Goal: Find specific page/section: Find specific page/section

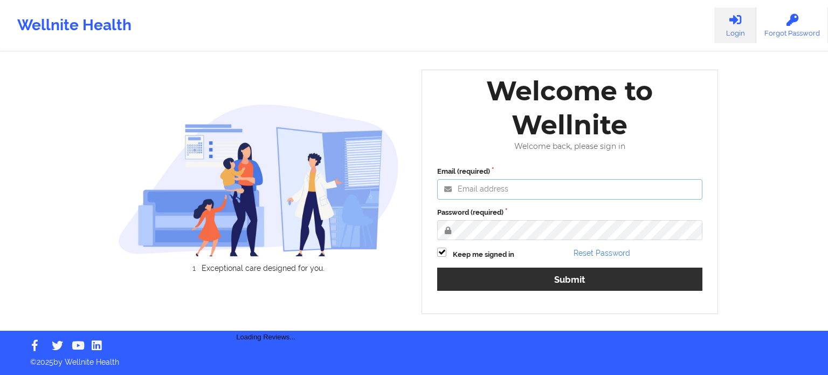
type input "[PERSON_NAME][EMAIL_ADDRESS][PERSON_NAME][DOMAIN_NAME]"
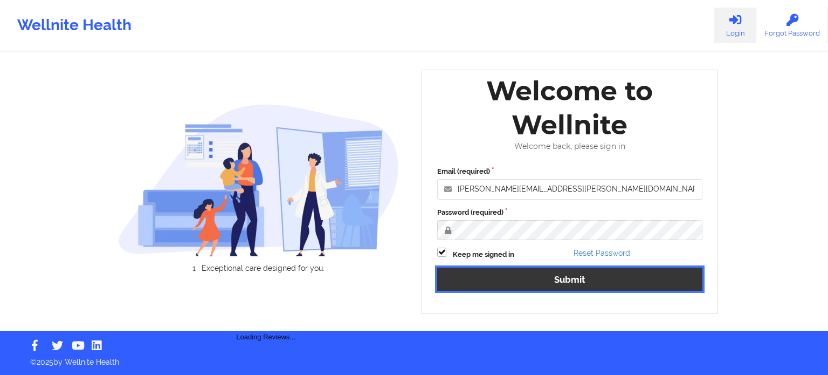
click at [509, 281] on button "Submit" at bounding box center [569, 278] width 265 height 23
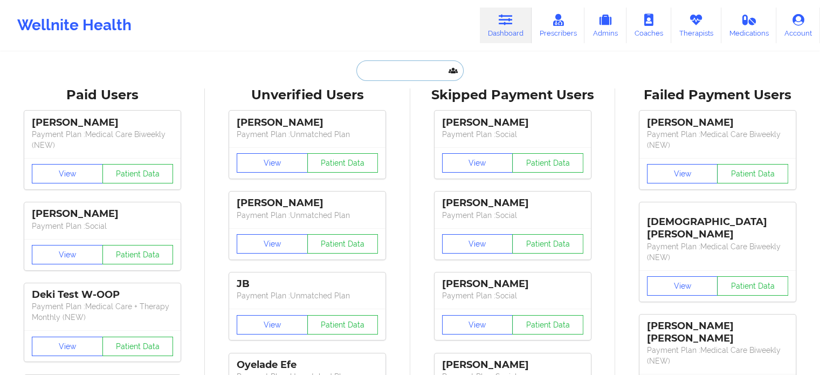
click at [413, 72] on input "text" at bounding box center [409, 70] width 107 height 20
paste input "[EMAIL_ADDRESS][DOMAIN_NAME]"
type input "[EMAIL_ADDRESS][DOMAIN_NAME]"
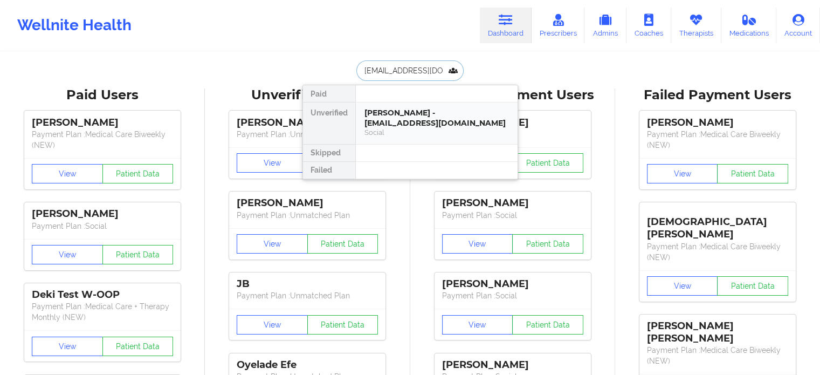
click at [429, 117] on div "[PERSON_NAME] - [EMAIL_ADDRESS][DOMAIN_NAME]" at bounding box center [436, 118] width 144 height 20
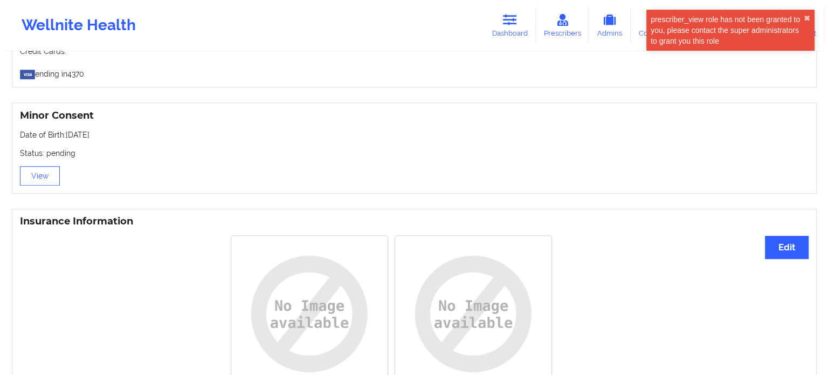
scroll to position [645, 0]
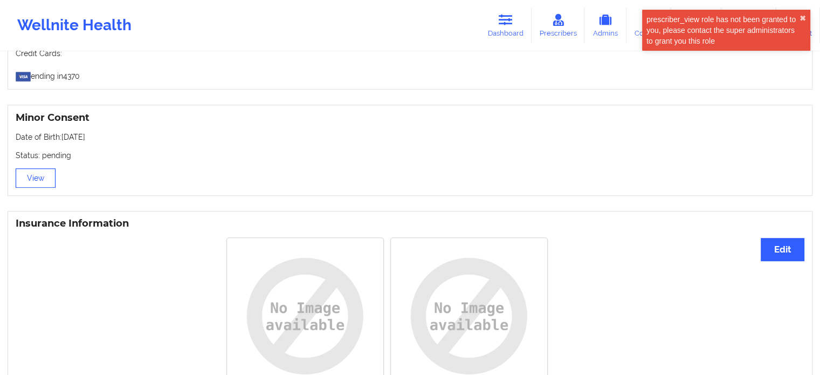
click at [43, 183] on button "View" at bounding box center [36, 177] width 40 height 19
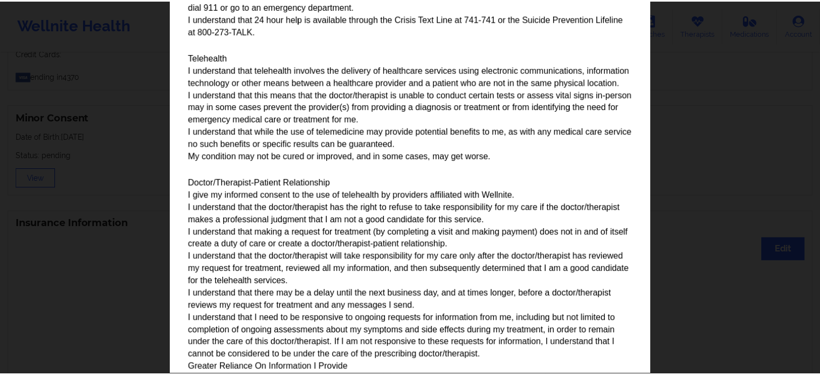
scroll to position [539, 0]
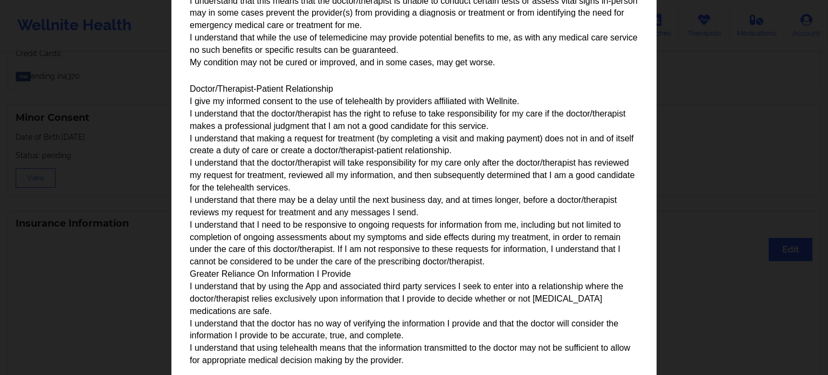
click at [730, 284] on div "Parental/Guardian Consent form for minors Minor's guardian or custodian is need…" at bounding box center [414, 187] width 828 height 375
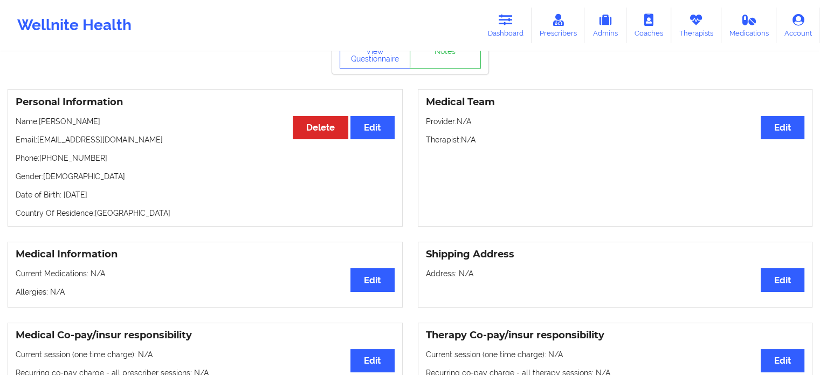
scroll to position [0, 0]
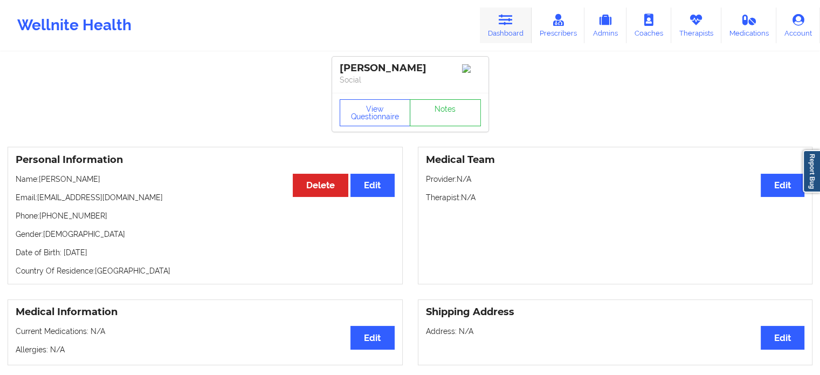
click at [500, 23] on icon at bounding box center [506, 20] width 14 height 12
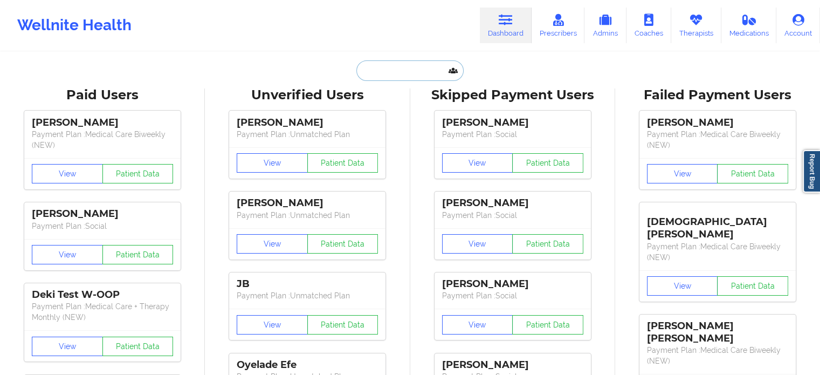
click at [409, 70] on input "text" at bounding box center [409, 70] width 107 height 20
paste input "[PERSON_NAME]"
type input "[PERSON_NAME]"
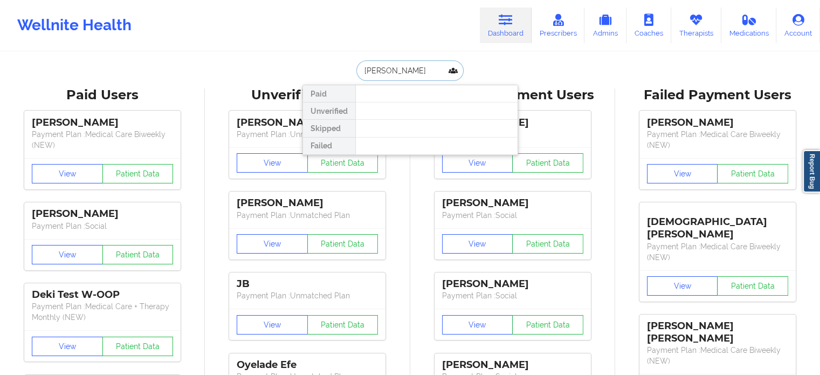
drag, startPoint x: 424, startPoint y: 72, endPoint x: 326, endPoint y: 66, distance: 98.3
click at [326, 66] on div "[PERSON_NAME] Paid Unverified Skipped Failed" at bounding box center [410, 70] width 216 height 20
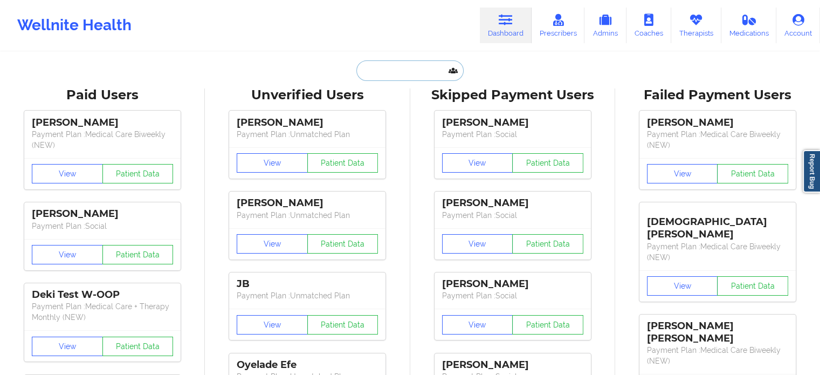
paste input "[PERSON_NAME]"
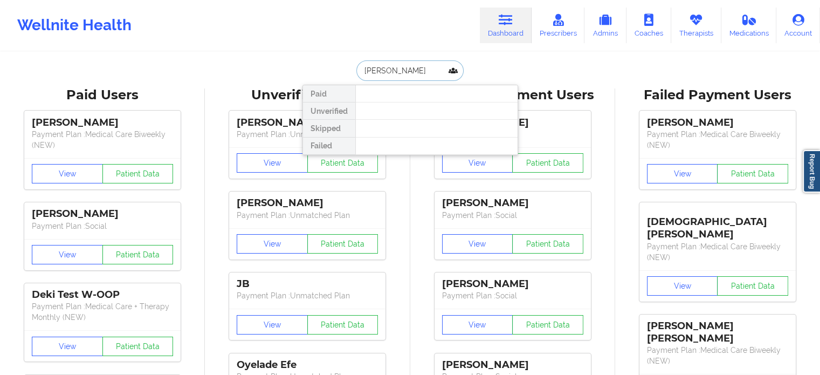
click at [364, 73] on input "[PERSON_NAME]" at bounding box center [409, 70] width 107 height 20
click at [436, 66] on input "[PERSON_NAME]" at bounding box center [409, 70] width 107 height 20
paste input "[EMAIL_ADDRESS][DOMAIN_NAME]"
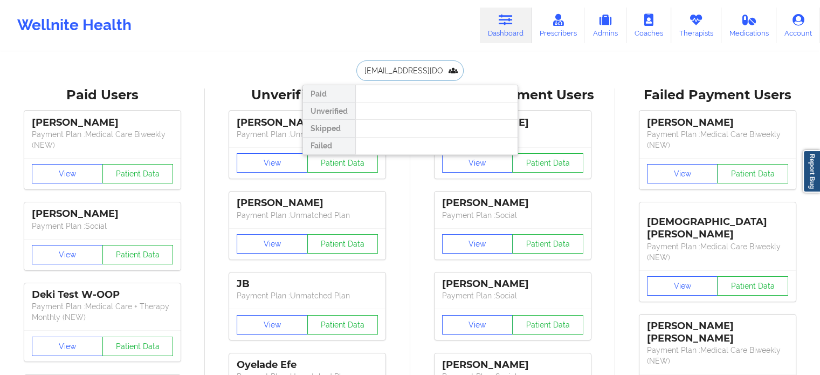
drag, startPoint x: 451, startPoint y: 68, endPoint x: 334, endPoint y: 67, distance: 117.0
click at [334, 67] on div "[EMAIL_ADDRESS][DOMAIN_NAME] Paid Unverified Skipped Failed" at bounding box center [410, 70] width 216 height 20
paste input "omelnic39"
type input "[EMAIL_ADDRESS][DOMAIN_NAME]"
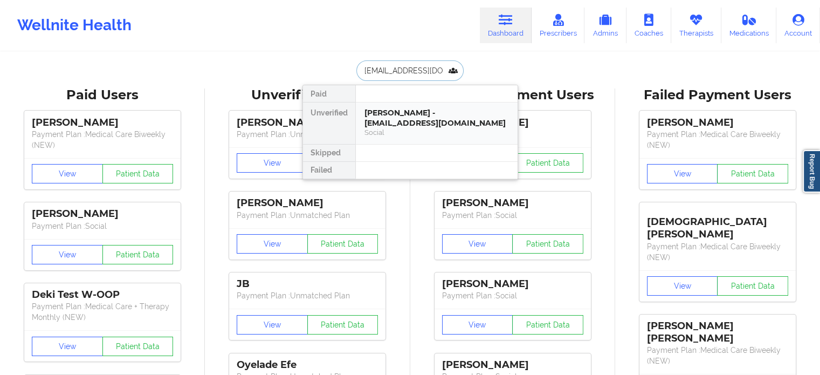
click at [419, 114] on div "[PERSON_NAME] - [EMAIL_ADDRESS][DOMAIN_NAME]" at bounding box center [436, 118] width 144 height 20
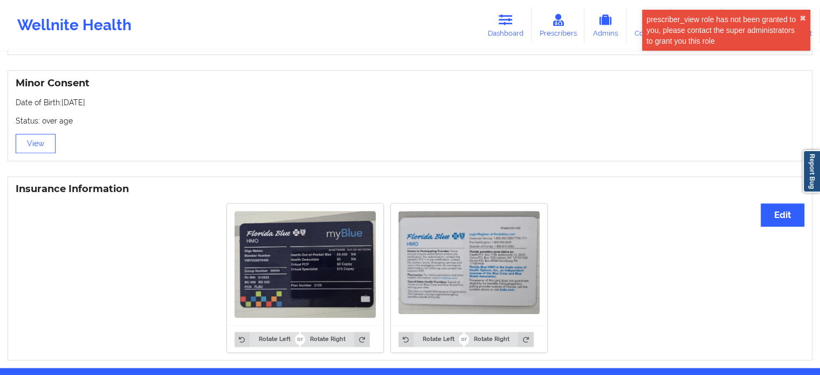
scroll to position [718, 0]
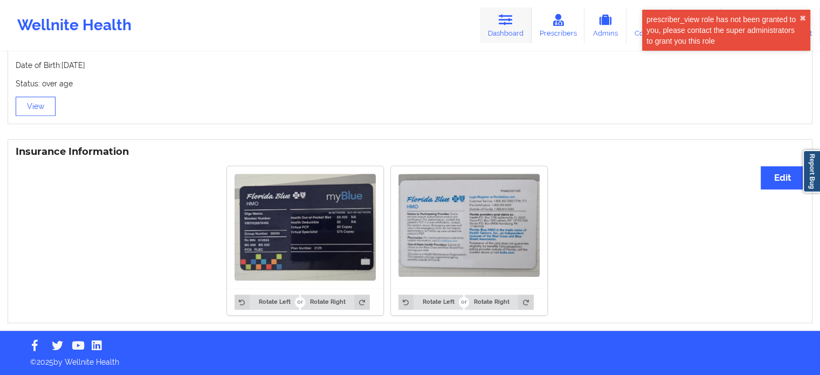
click at [502, 19] on icon at bounding box center [506, 20] width 14 height 12
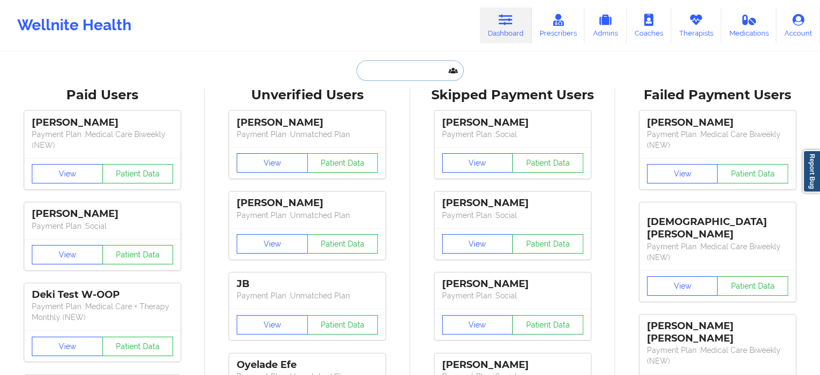
click at [395, 72] on input "text" at bounding box center [409, 70] width 107 height 20
paste input "[EMAIL_ADDRESS][DOMAIN_NAME]"
type input "[EMAIL_ADDRESS][DOMAIN_NAME]"
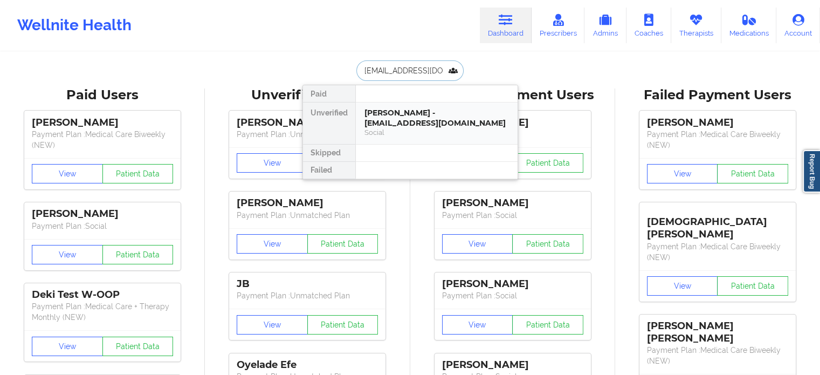
click at [410, 108] on div "[PERSON_NAME] - [EMAIL_ADDRESS][DOMAIN_NAME]" at bounding box center [436, 118] width 144 height 20
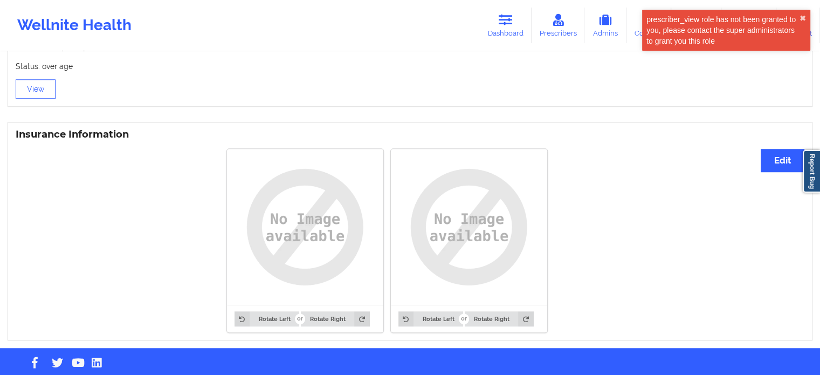
scroll to position [752, 0]
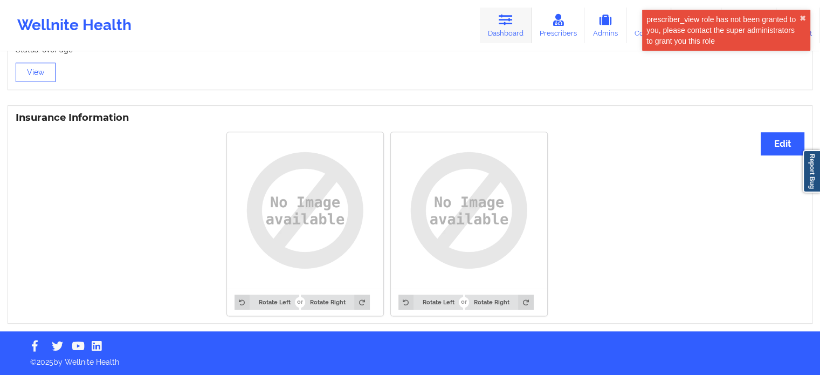
click at [505, 29] on link "Dashboard" at bounding box center [506, 26] width 52 height 36
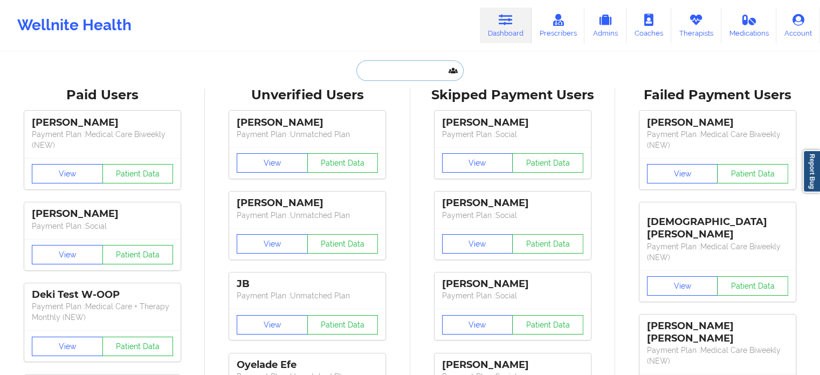
click at [390, 67] on input "text" at bounding box center [409, 70] width 107 height 20
paste input "[EMAIL_ADDRESS][DOMAIN_NAME]"
type input "[EMAIL_ADDRESS][DOMAIN_NAME]"
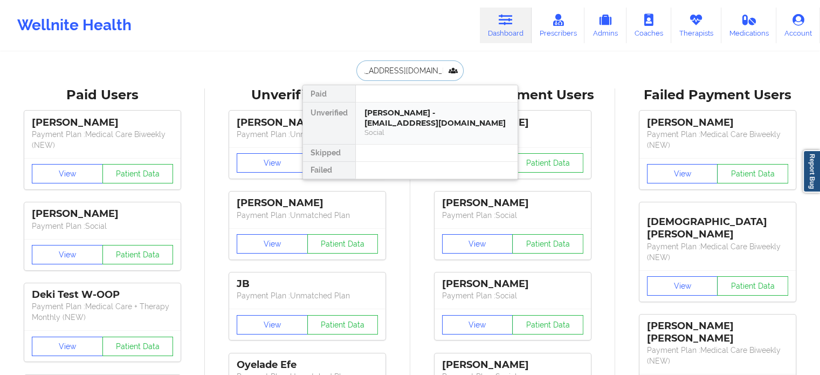
click at [433, 129] on div "Social" at bounding box center [436, 132] width 144 height 9
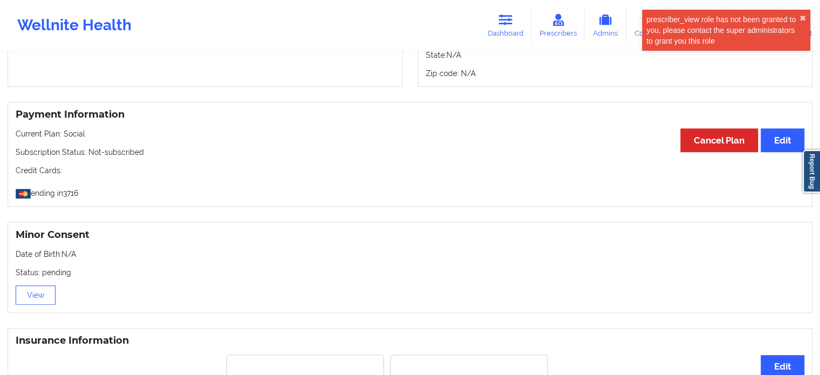
scroll to position [429, 0]
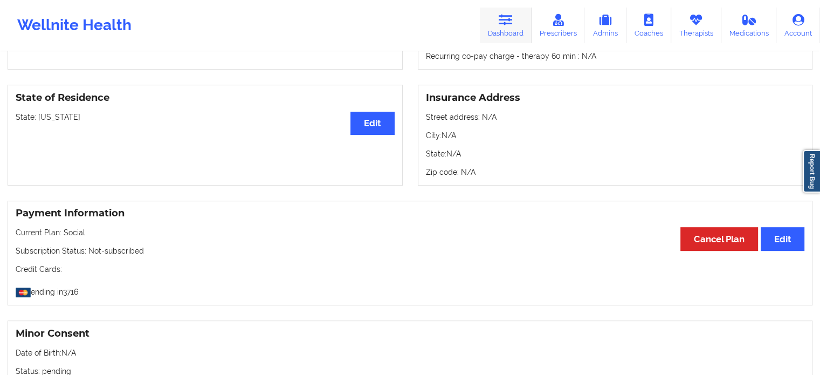
click at [500, 20] on icon at bounding box center [506, 20] width 14 height 12
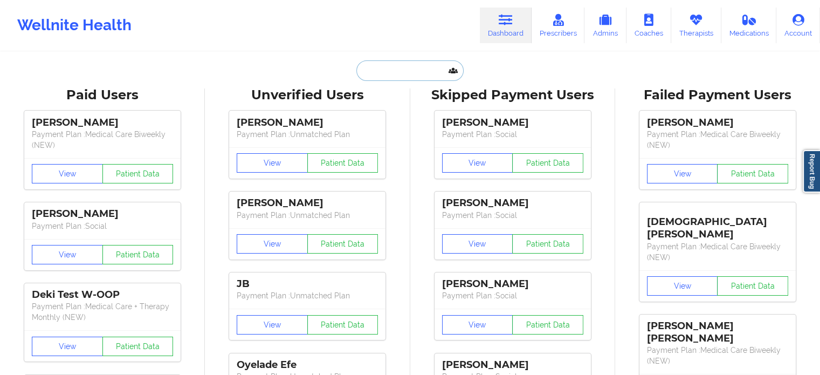
click at [392, 70] on input "text" at bounding box center [409, 70] width 107 height 20
paste input "[EMAIL_ADDRESS][DOMAIN_NAME]"
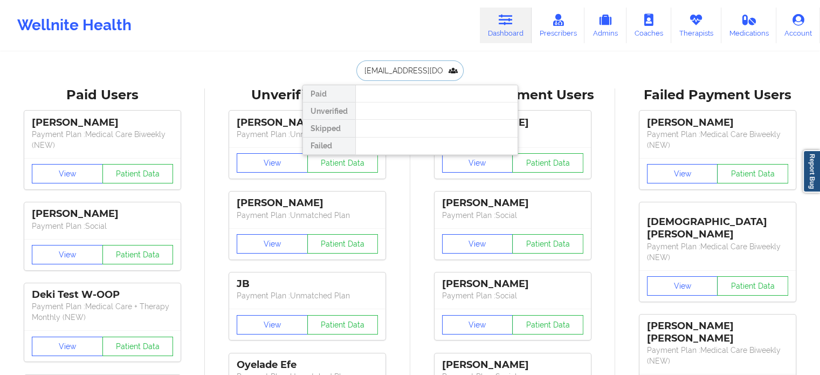
click at [416, 67] on input "[EMAIL_ADDRESS][DOMAIN_NAME]" at bounding box center [409, 70] width 107 height 20
paste input "[EMAIL_ADDRESS][DOMAIN_NAME]"
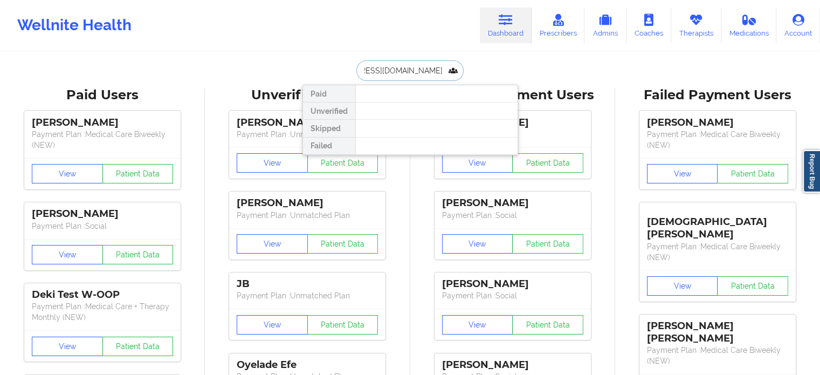
type input "[EMAIL_ADDRESS][DOMAIN_NAME]"
